Goal: Find specific page/section: Find specific page/section

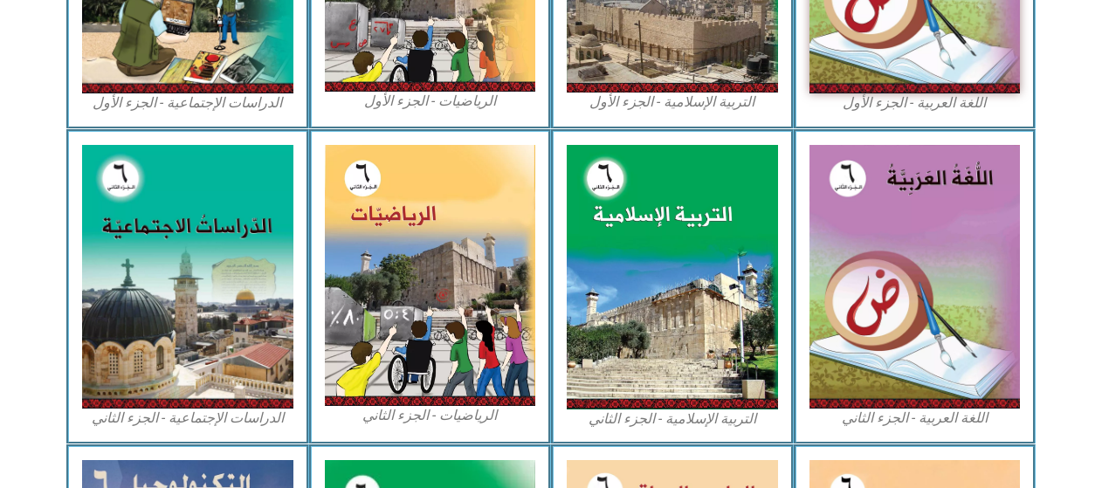
scroll to position [730, 0]
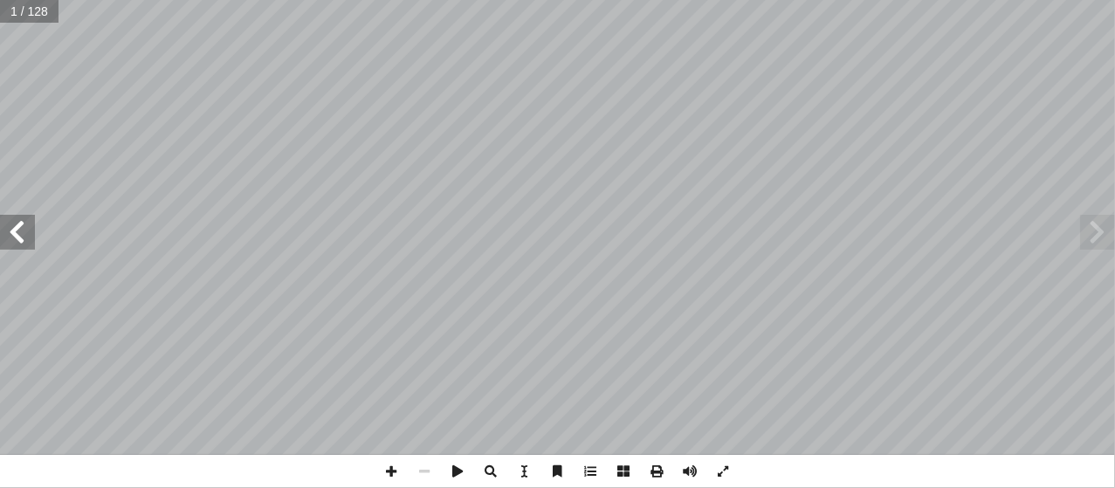
click at [19, 231] on span at bounding box center [17, 232] width 35 height 35
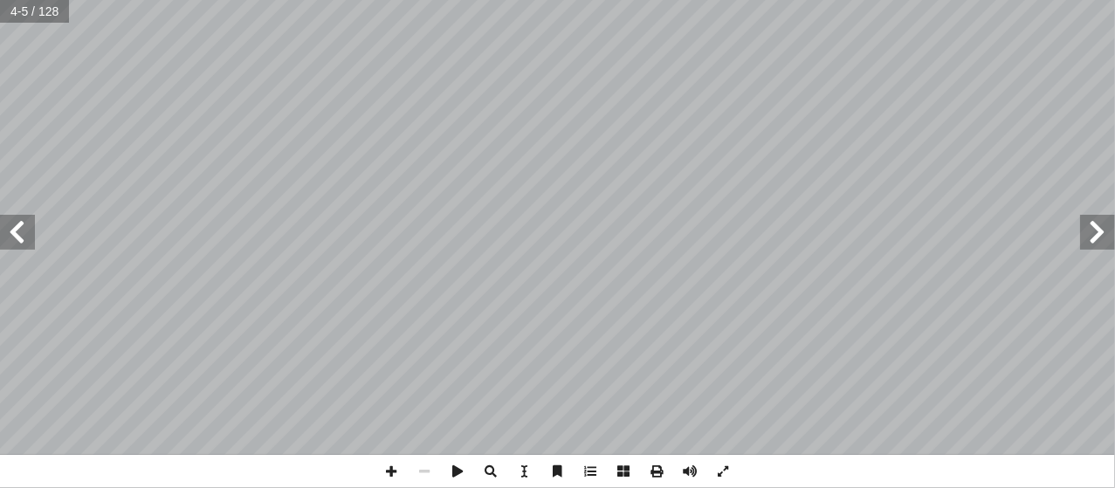
click at [19, 231] on span at bounding box center [17, 232] width 35 height 35
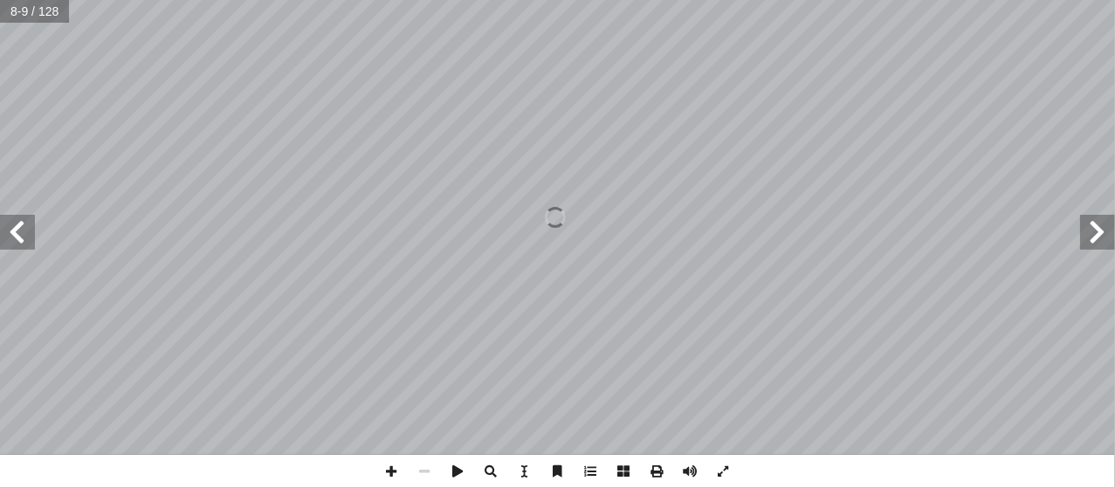
click at [19, 231] on span at bounding box center [17, 232] width 35 height 35
click at [1104, 226] on span at bounding box center [1097, 232] width 35 height 35
drag, startPoint x: 1104, startPoint y: 226, endPoint x: 1095, endPoint y: 221, distance: 10.9
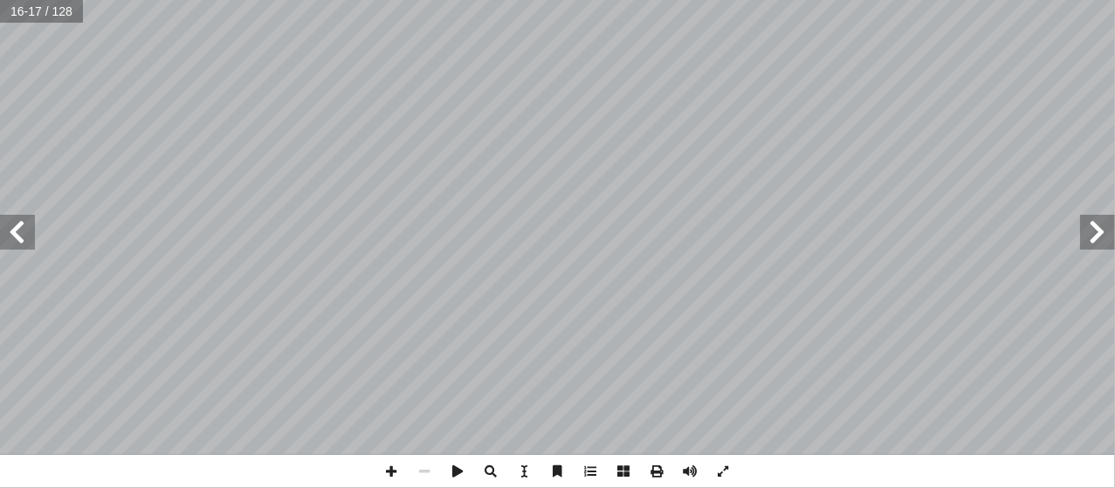
click at [1095, 221] on span at bounding box center [1097, 232] width 35 height 35
click at [24, 224] on span at bounding box center [17, 232] width 35 height 35
click at [395, 467] on span at bounding box center [391, 471] width 33 height 33
click at [390, 473] on span at bounding box center [391, 471] width 33 height 33
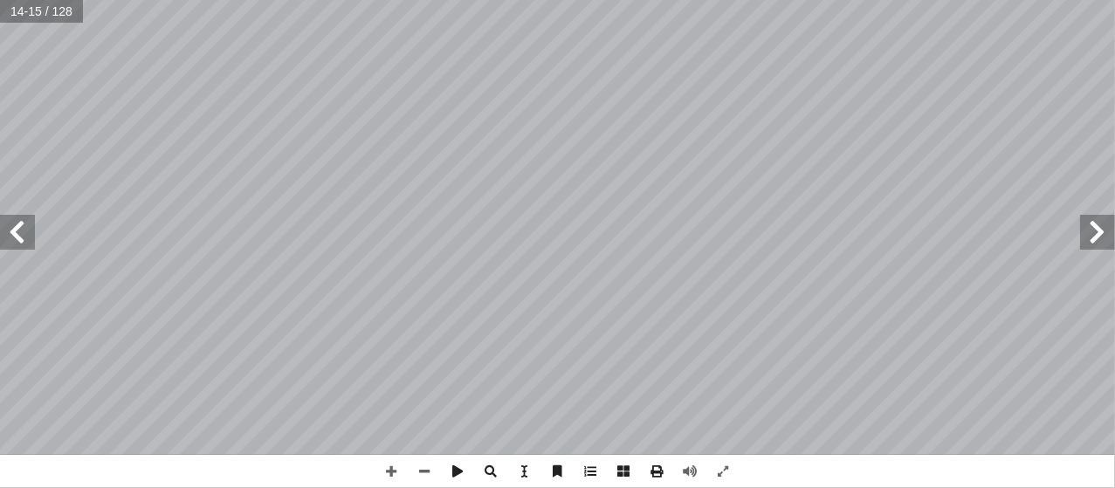
click at [15, 230] on span at bounding box center [17, 232] width 35 height 35
click at [16, 230] on span at bounding box center [17, 232] width 35 height 35
